Goal: Complete application form: Complete application form

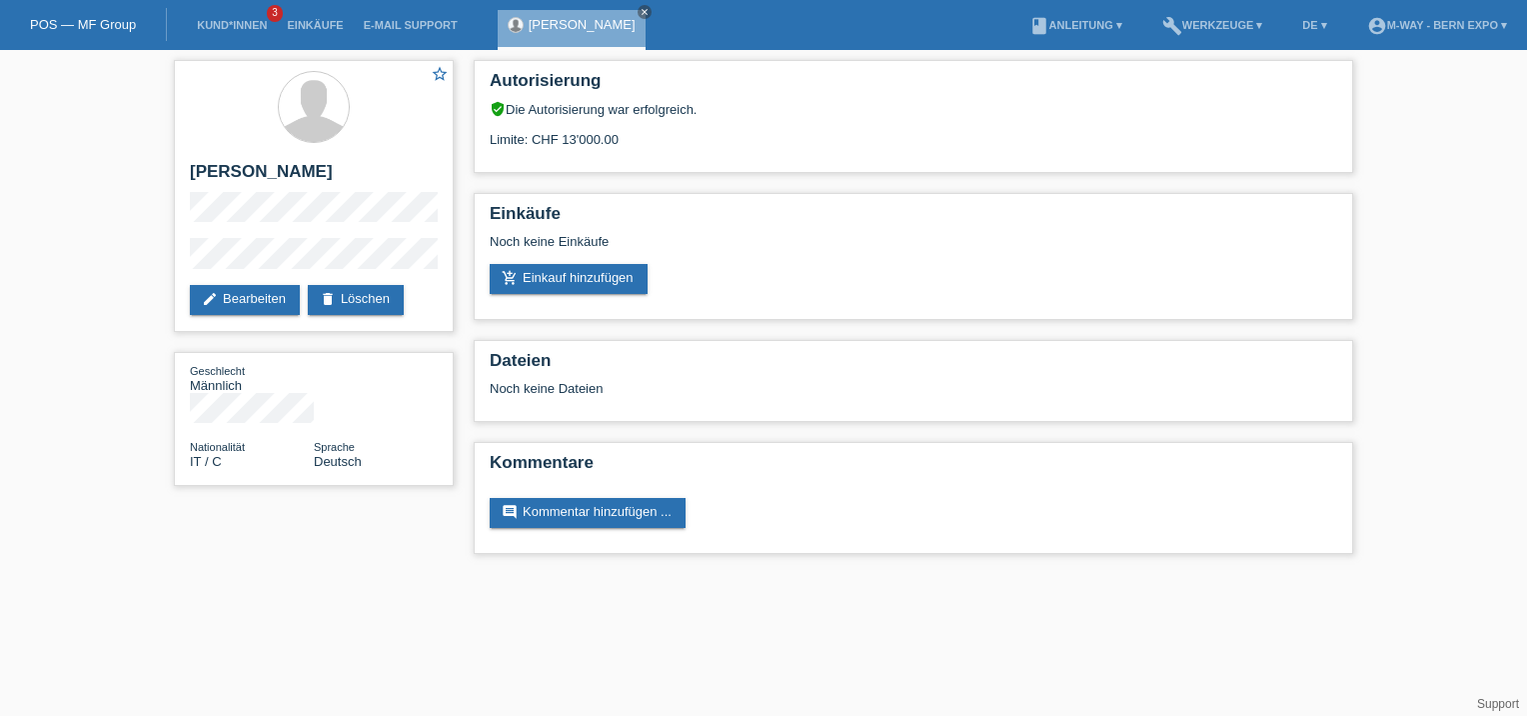
click at [222, 36] on li "Kund*innen 3" at bounding box center [232, 25] width 90 height 51
click at [231, 24] on link "Kund*innen" at bounding box center [232, 25] width 90 height 12
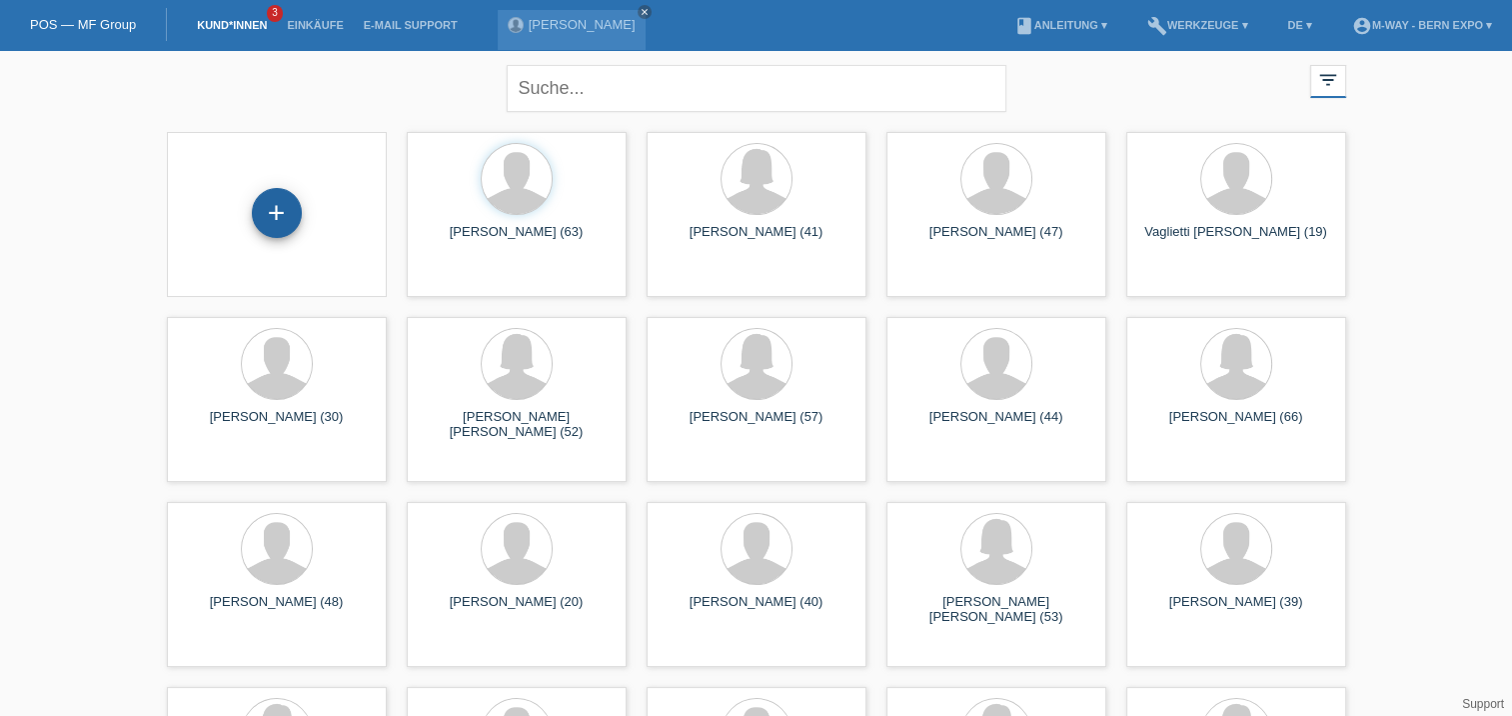
click at [280, 217] on div "+" at bounding box center [277, 213] width 48 height 34
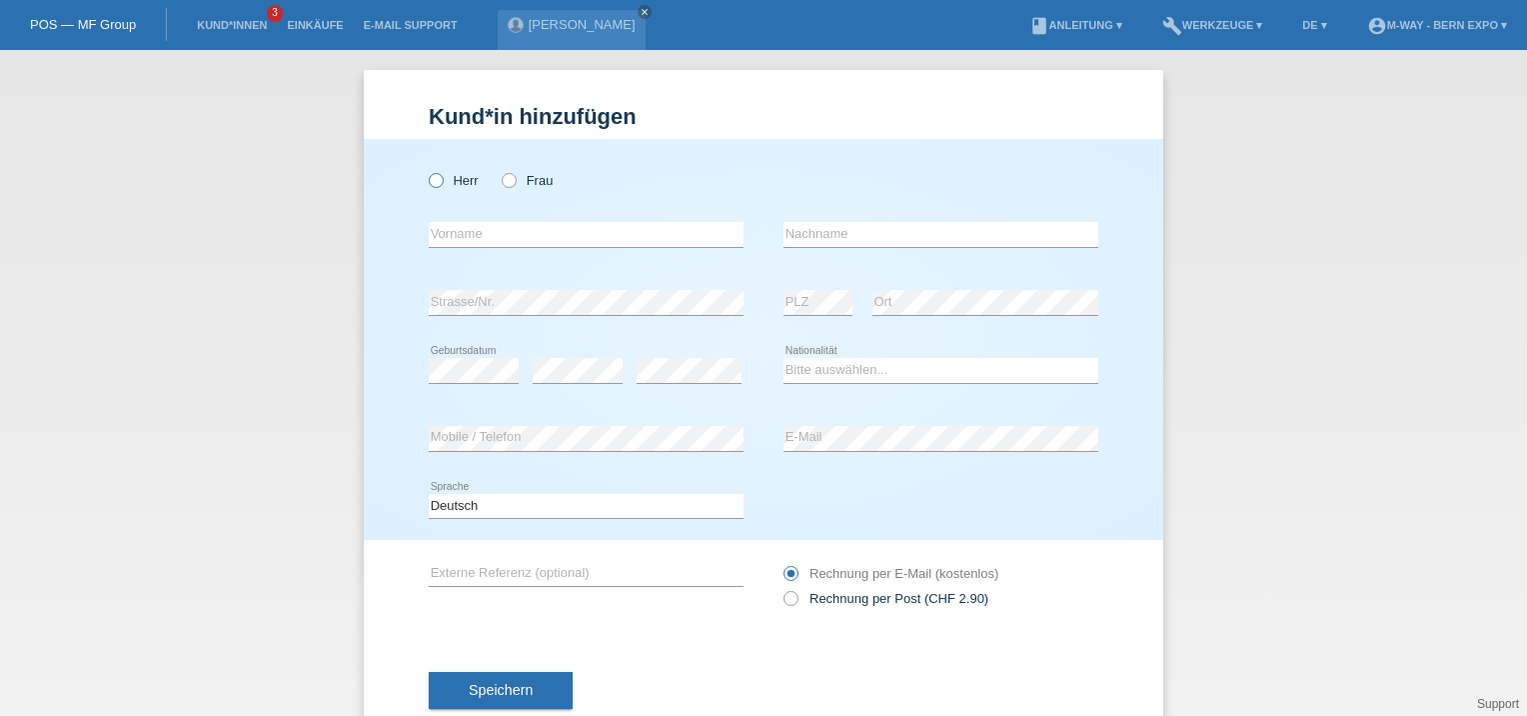
click at [426, 170] on icon at bounding box center [426, 170] width 0 height 0
click at [432, 185] on input "Herr" at bounding box center [435, 179] width 13 height 13
radio input "true"
click at [492, 239] on input "text" at bounding box center [586, 234] width 315 height 25
type input "[PERSON_NAME]"
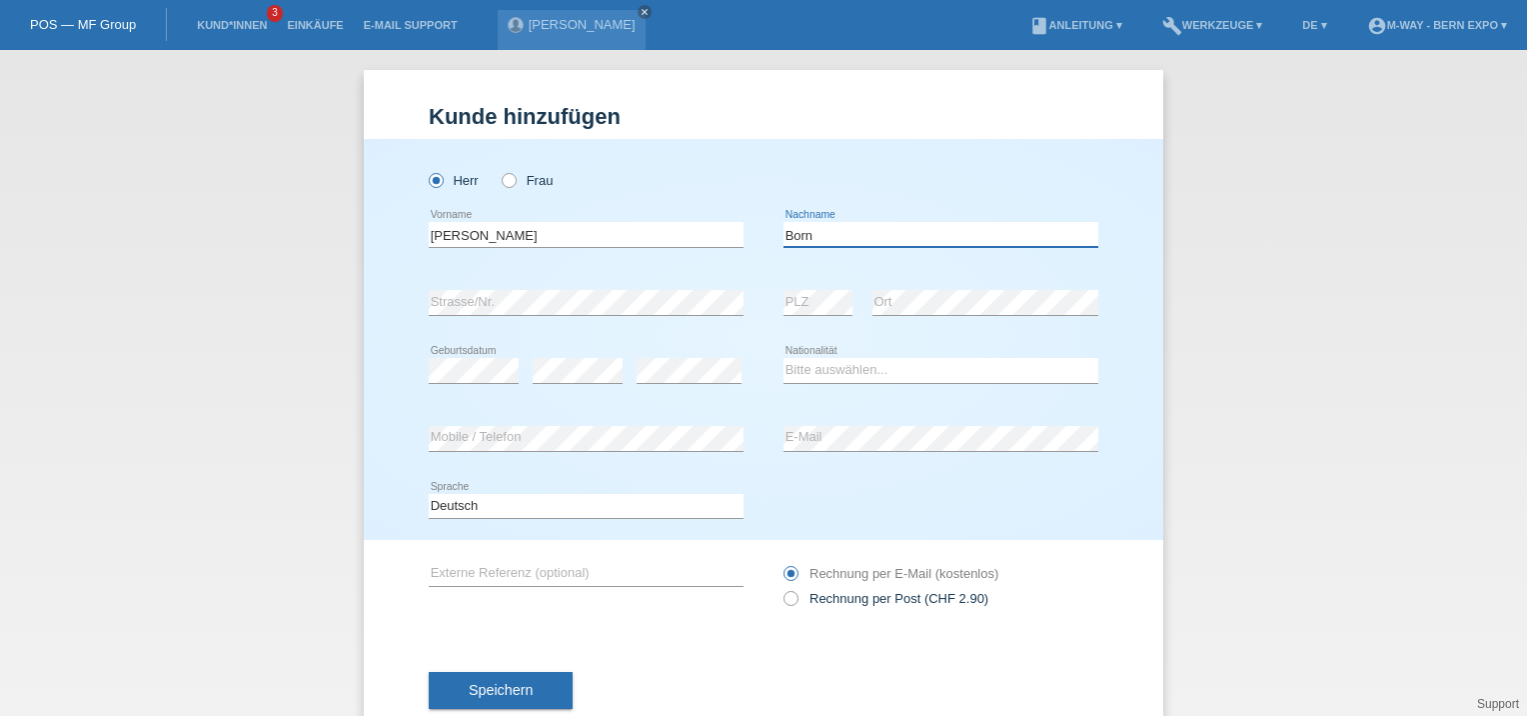
type input "Borner"
type input "Born"
click at [800, 365] on select "Bitte auswählen... Schweiz Deutschland Liechtenstein Österreich ------------ Af…" at bounding box center [941, 370] width 315 height 24
select select "CH"
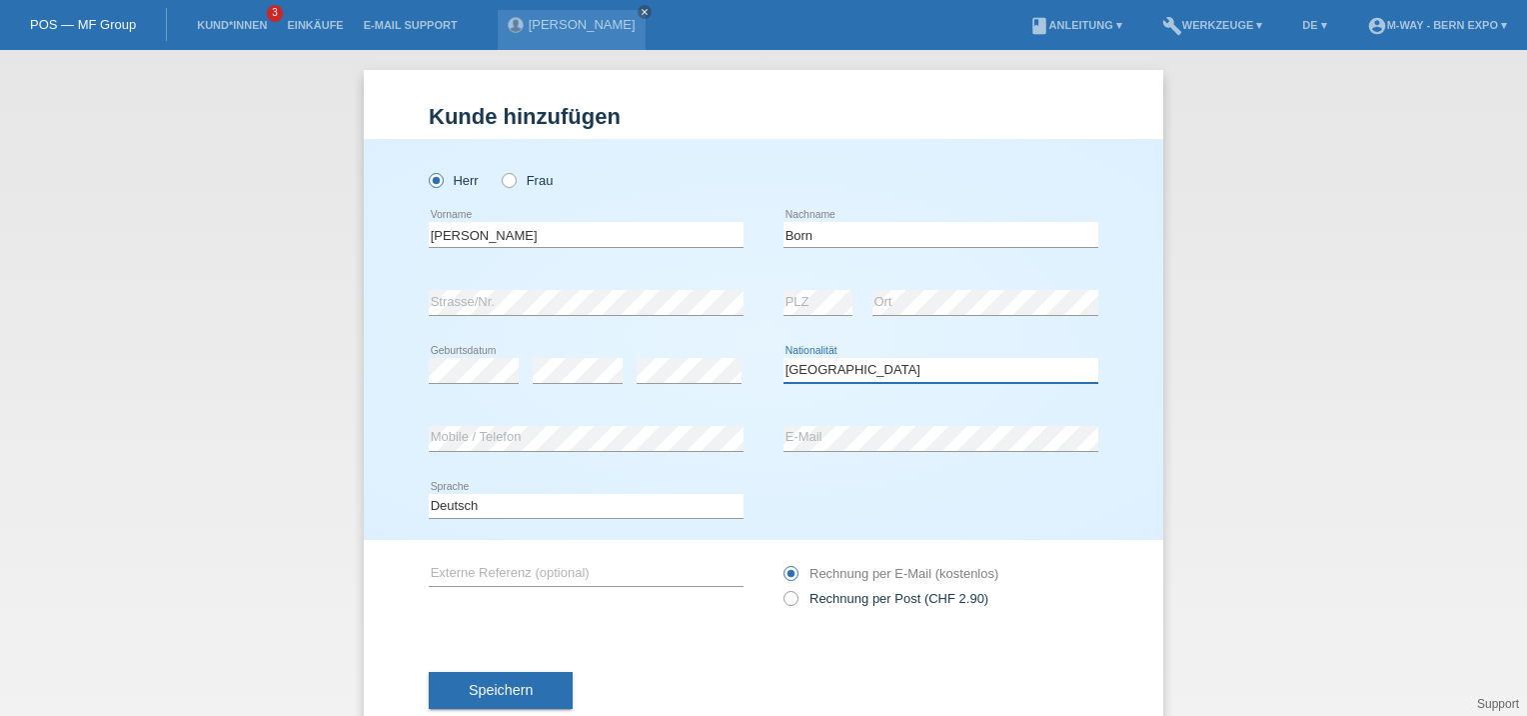
click at [784, 358] on select "Bitte auswählen... Schweiz Deutschland Liechtenstein Österreich ------------ Af…" at bounding box center [941, 370] width 315 height 24
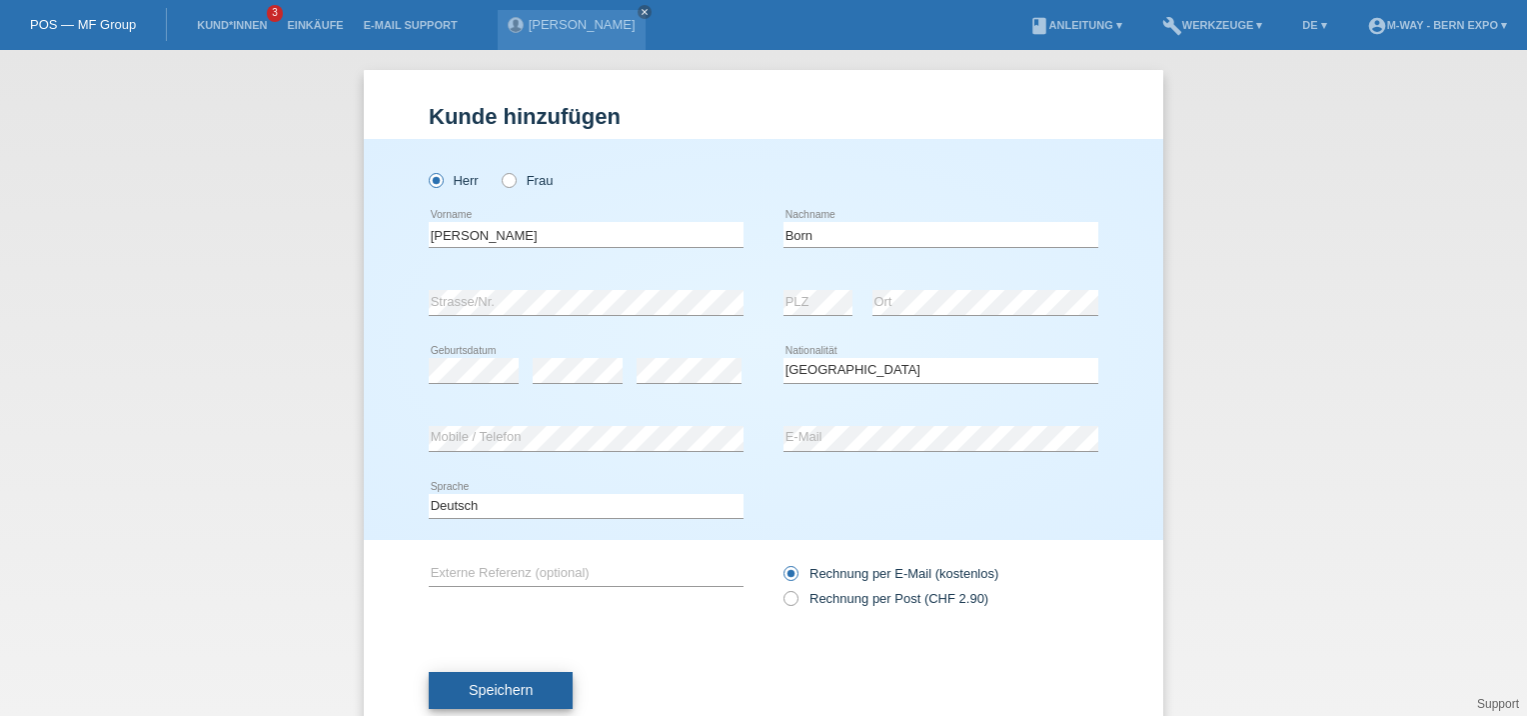
click at [498, 695] on span "Speichern" at bounding box center [501, 690] width 64 height 16
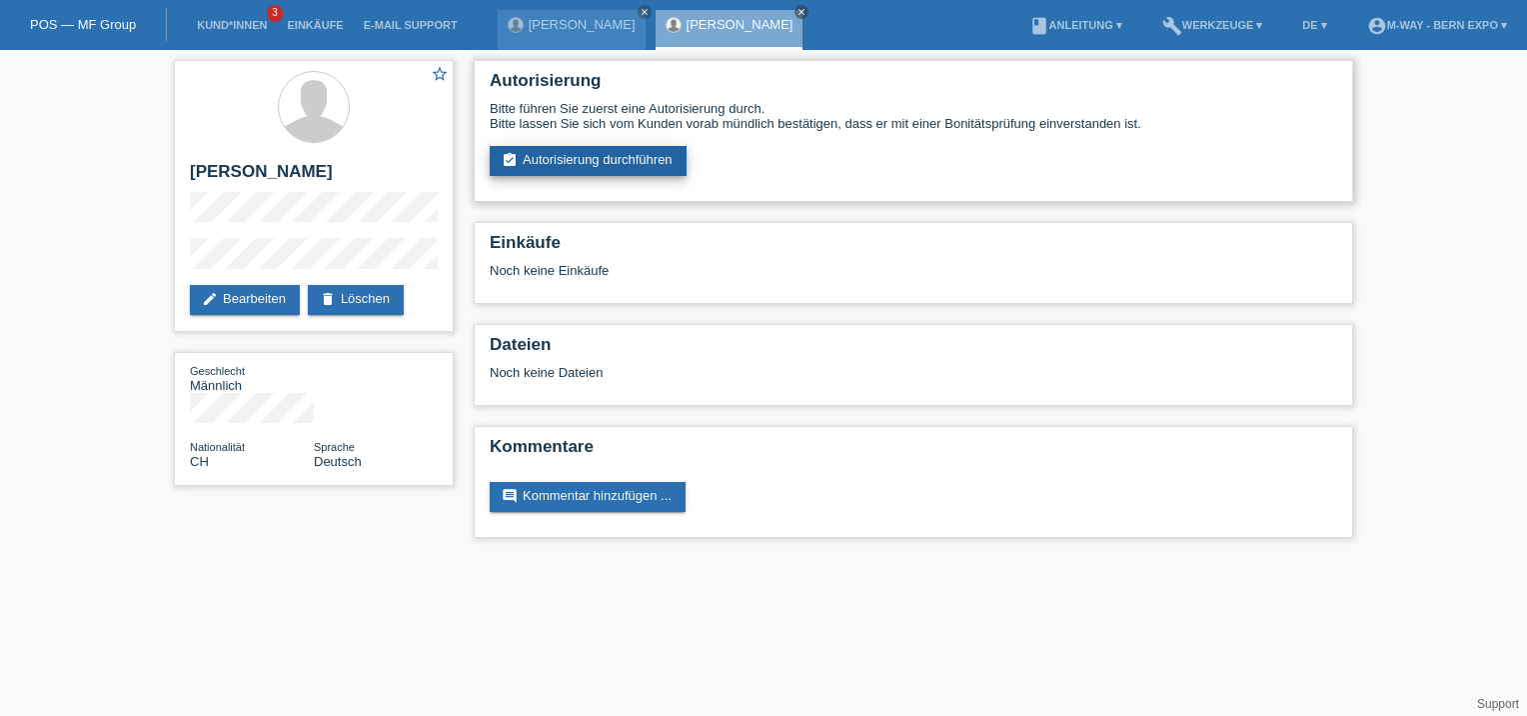
click at [568, 160] on link "assignment_turned_in Autorisierung durchführen" at bounding box center [588, 161] width 197 height 30
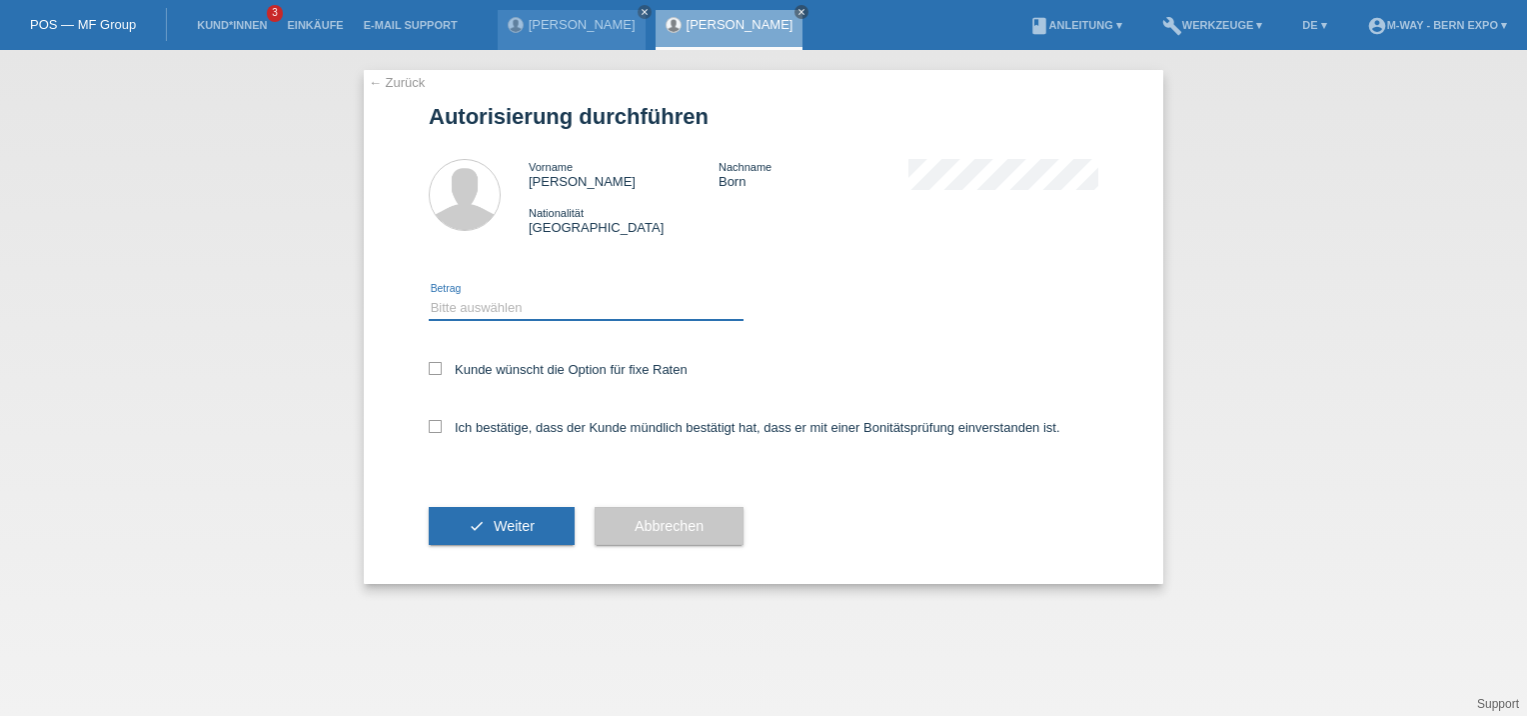
click at [558, 309] on select "Bitte auswählen CHF 1.00 - CHF 499.00 CHF 500.00 - CHF 1'999.00 CHF 2'000.00 - …" at bounding box center [586, 308] width 315 height 24
select select "3"
click at [429, 296] on select "Bitte auswählen CHF 1.00 - CHF 499.00 CHF 500.00 - CHF 1'999.00 CHF 2'000.00 - …" at bounding box center [586, 308] width 315 height 24
click at [433, 428] on icon at bounding box center [435, 426] width 13 height 13
click at [433, 428] on input "Ich bestätige, dass der Kunde mündlich bestätigt hat, dass er mit einer Bonität…" at bounding box center [435, 426] width 13 height 13
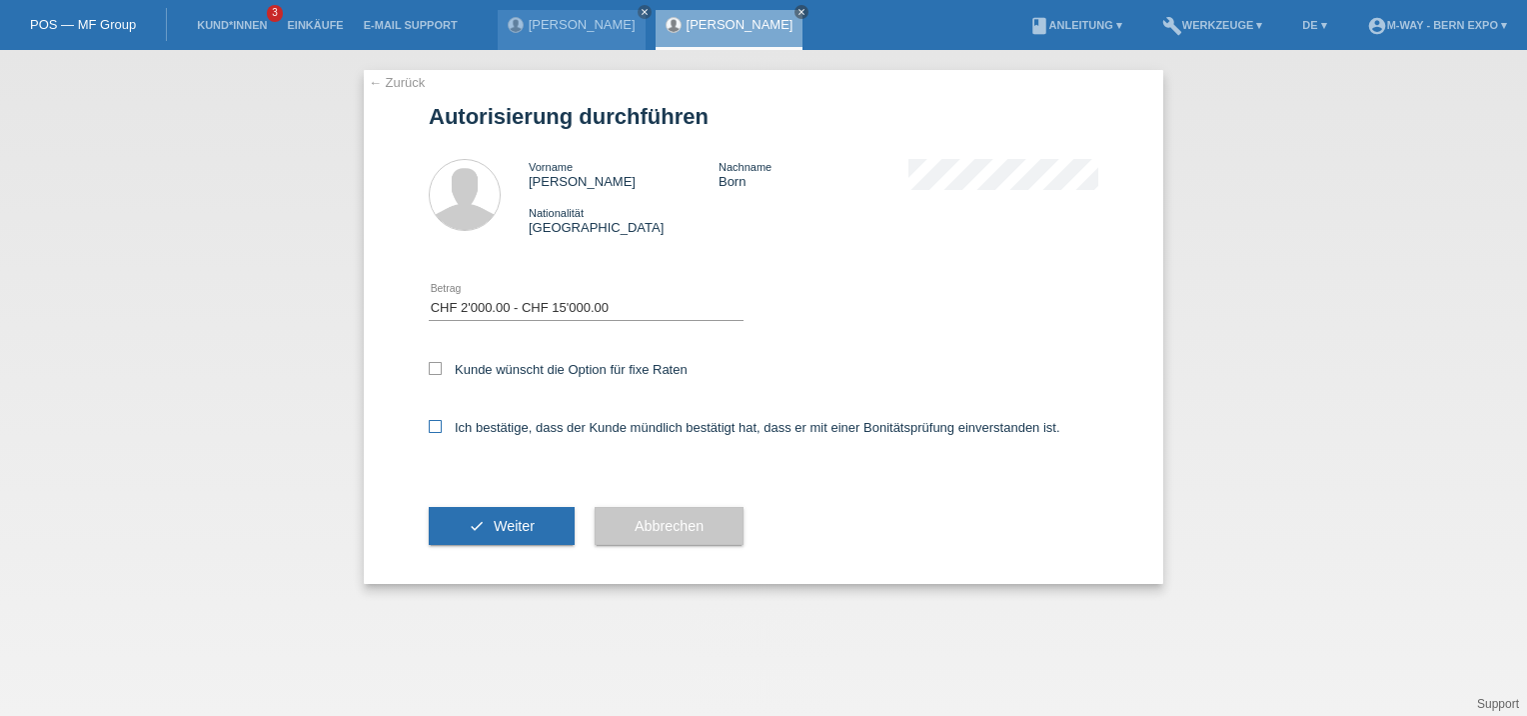
checkbox input "true"
click at [502, 521] on span "Weiter" at bounding box center [514, 526] width 41 height 16
